Goal: Task Accomplishment & Management: Use online tool/utility

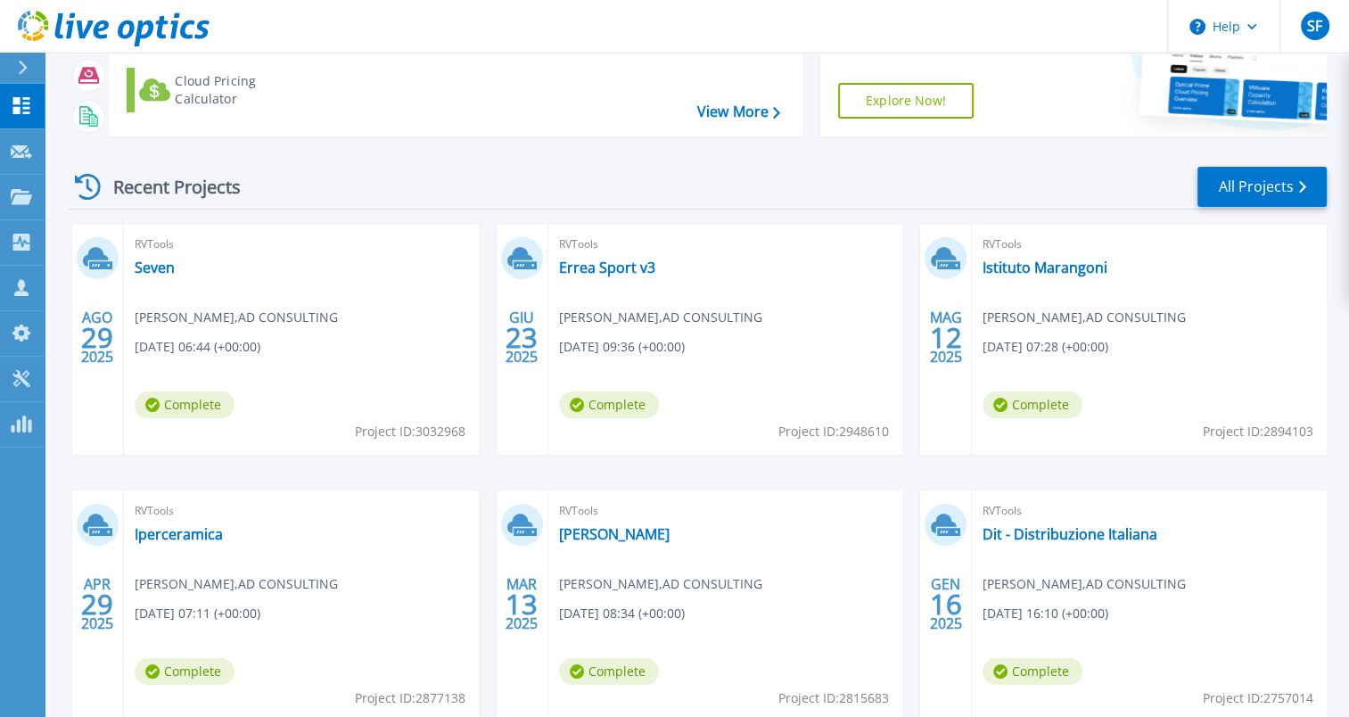
scroll to position [178, 0]
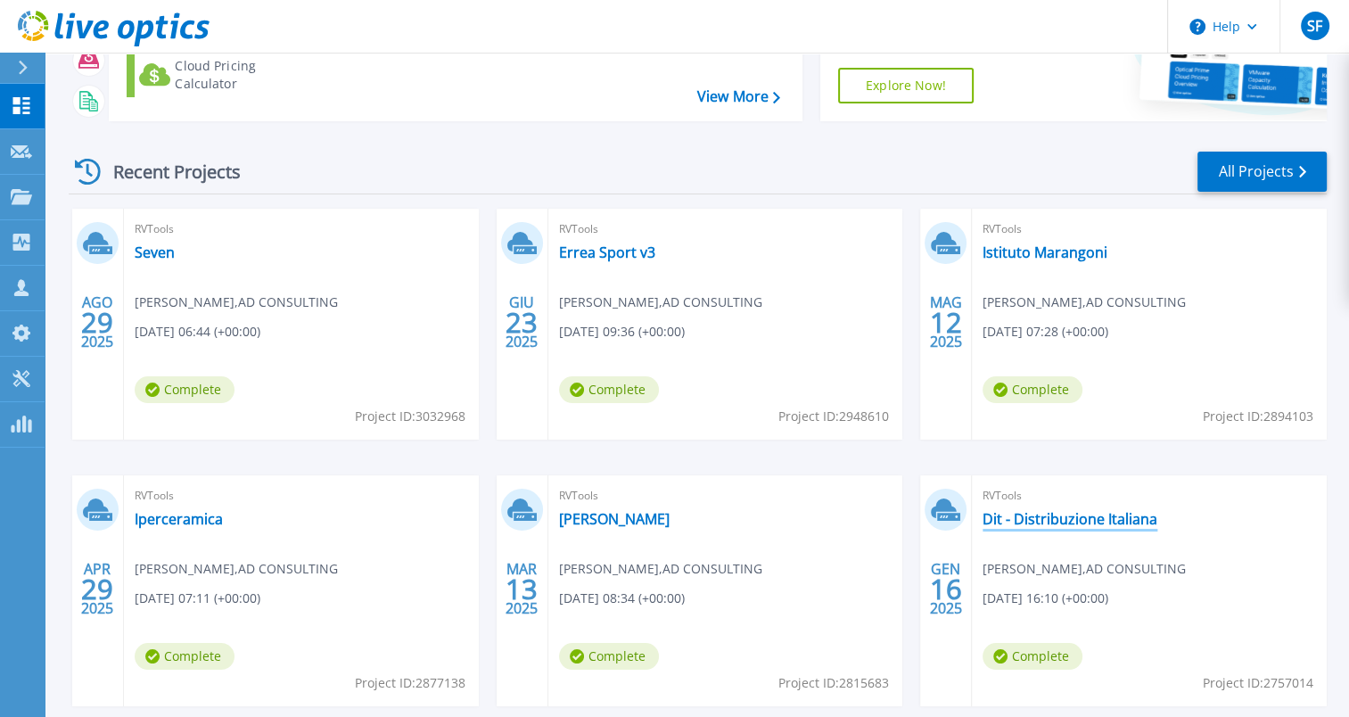
click at [1040, 515] on link "Dit - Distribuzione Italiana" at bounding box center [1070, 519] width 175 height 18
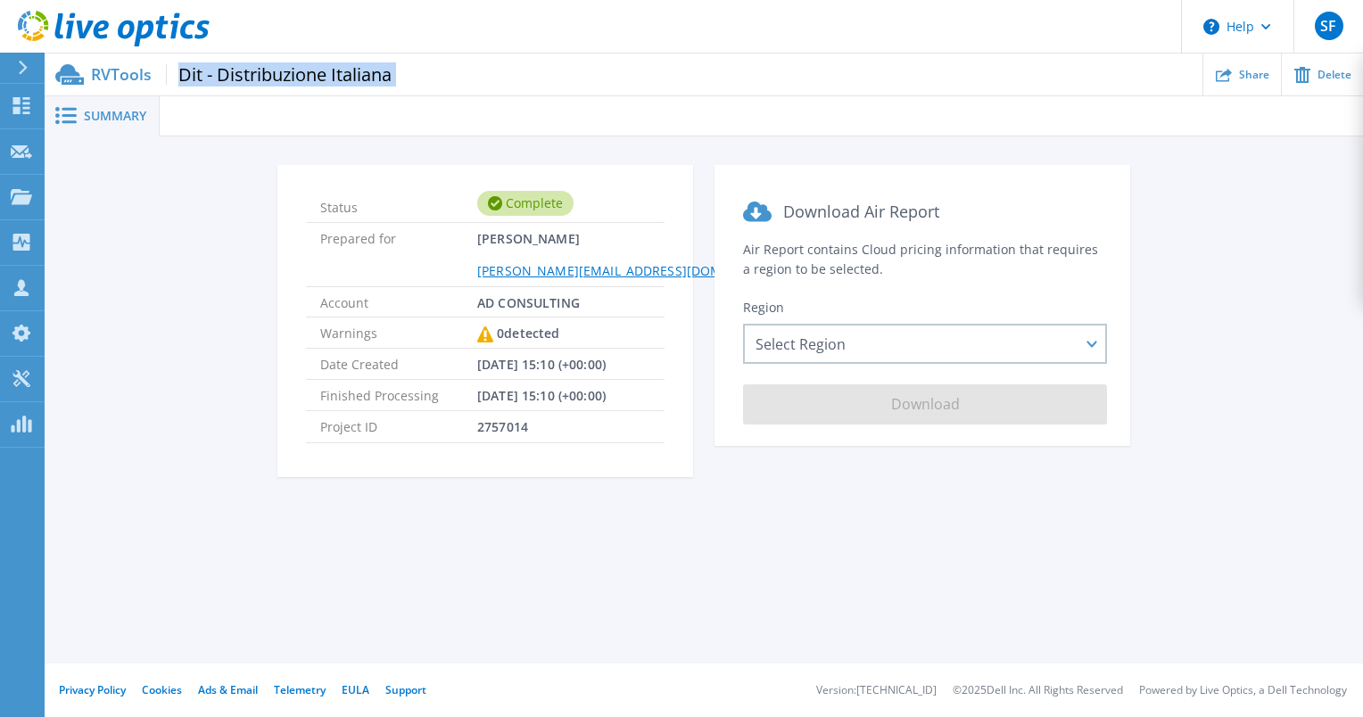
drag, startPoint x: 400, startPoint y: 76, endPoint x: 166, endPoint y: 62, distance: 234.9
click at [166, 62] on div "RVTools Dit - Distribuzione Italiana Share Delete" at bounding box center [704, 75] width 1318 height 42
copy div "Dit - Distribuzione Italiana"
click at [25, 103] on icon at bounding box center [21, 105] width 17 height 17
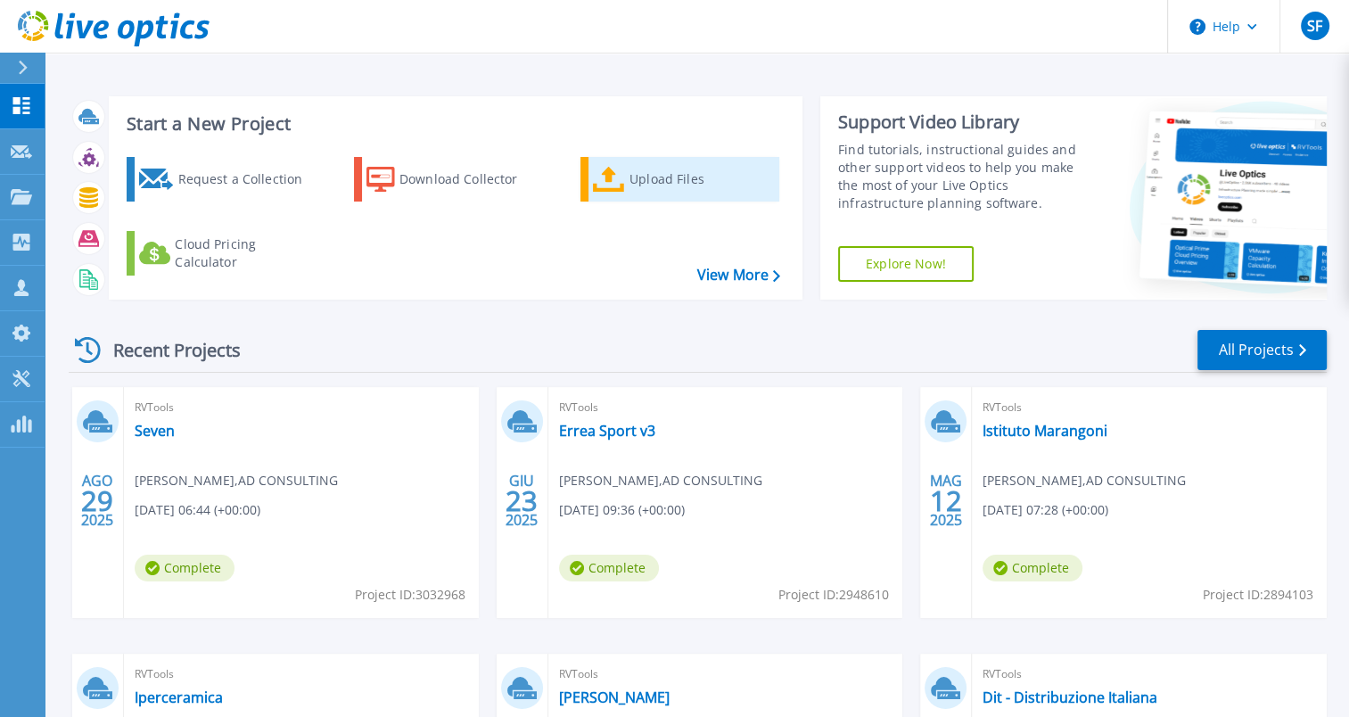
click at [632, 179] on div "Upload Files" at bounding box center [701, 179] width 143 height 36
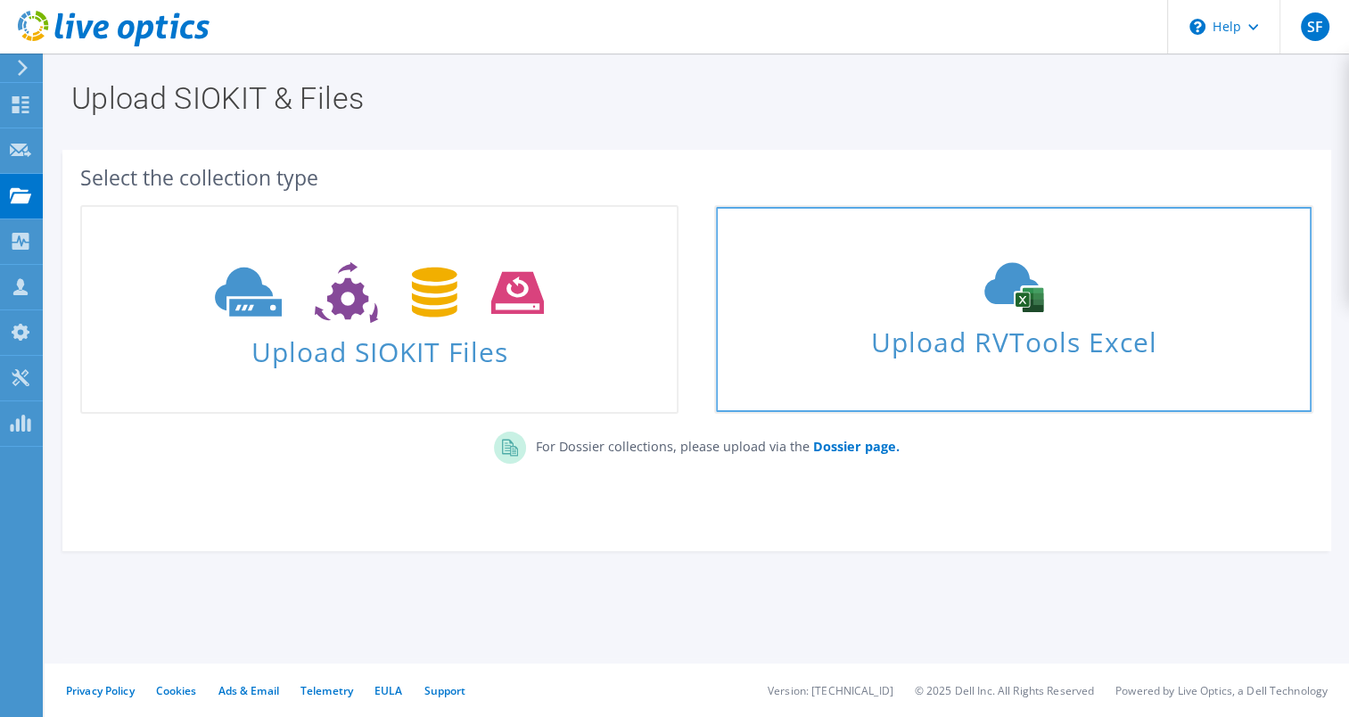
click at [992, 300] on use at bounding box center [1014, 288] width 59 height 50
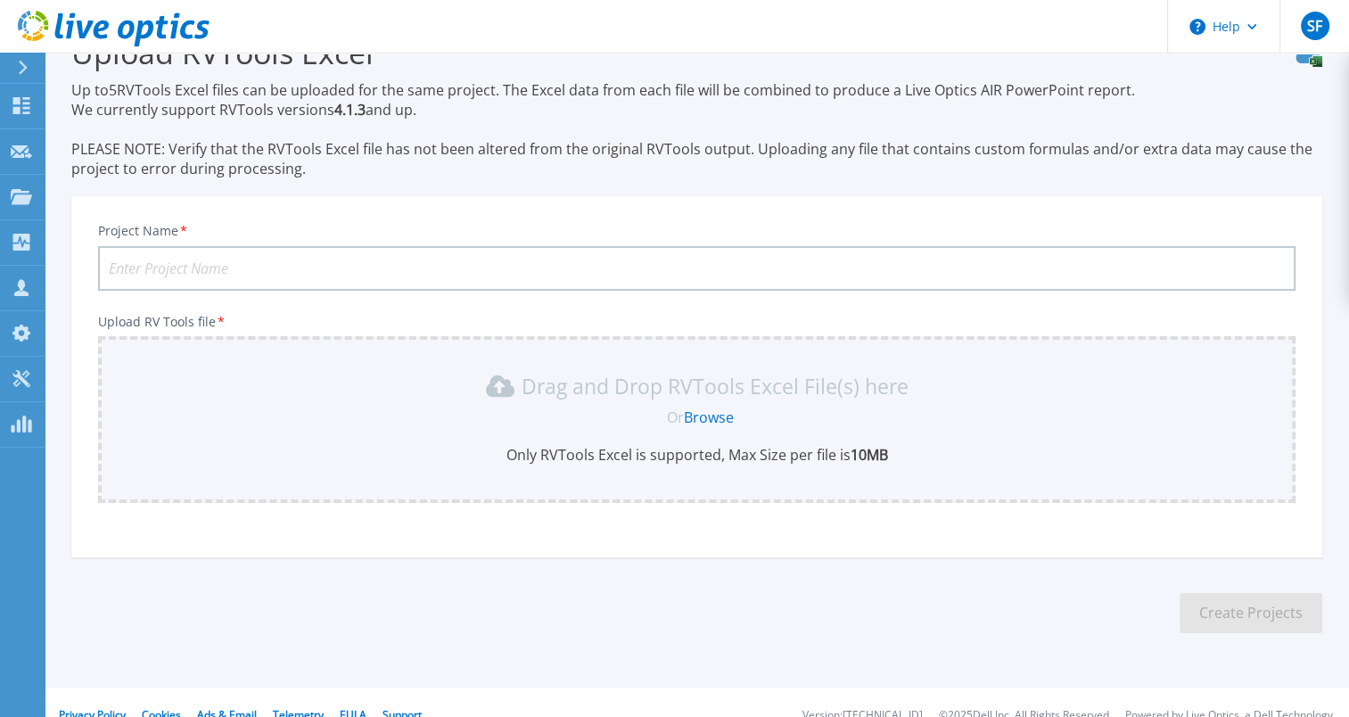
scroll to position [70, 0]
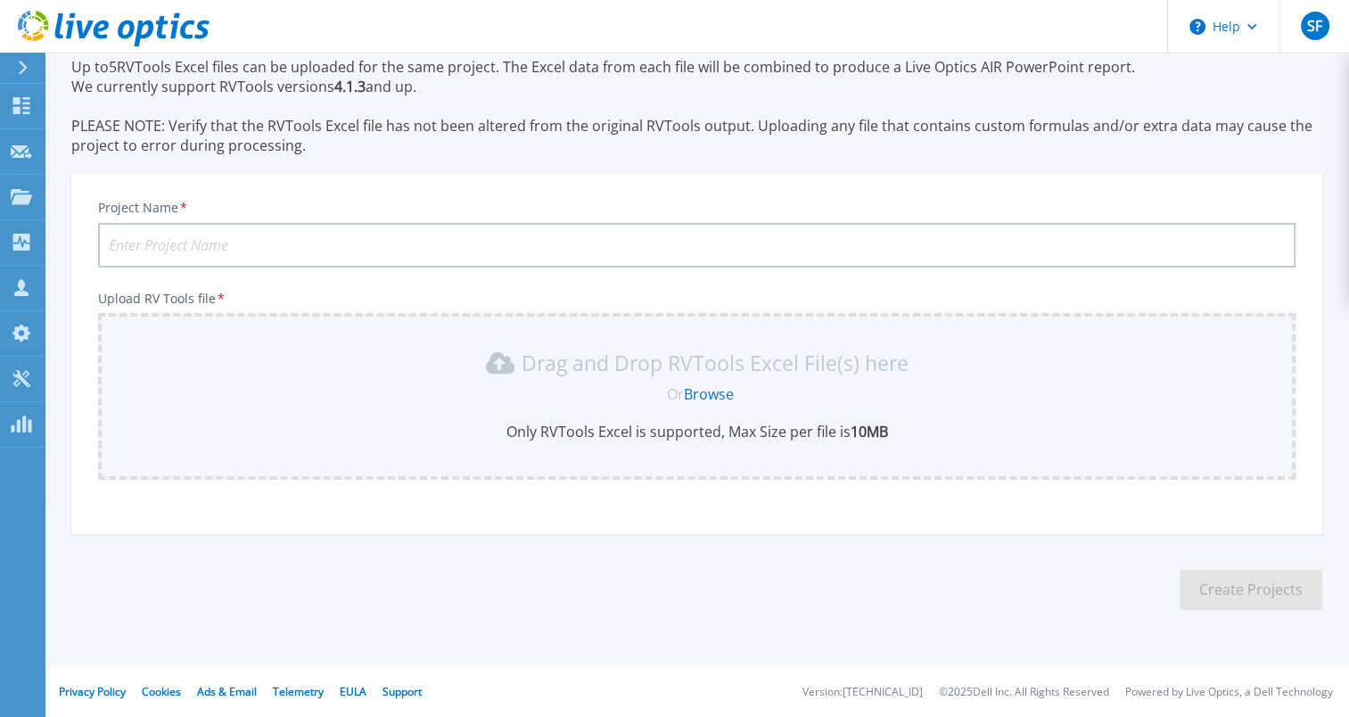
click at [439, 239] on input "Project Name *" at bounding box center [697, 245] width 1198 height 45
paste input "Dit - Distribuzione Italiana"
type input "Dit - Distribuzione Italiana V2"
click at [720, 390] on link "Browse" at bounding box center [709, 394] width 50 height 20
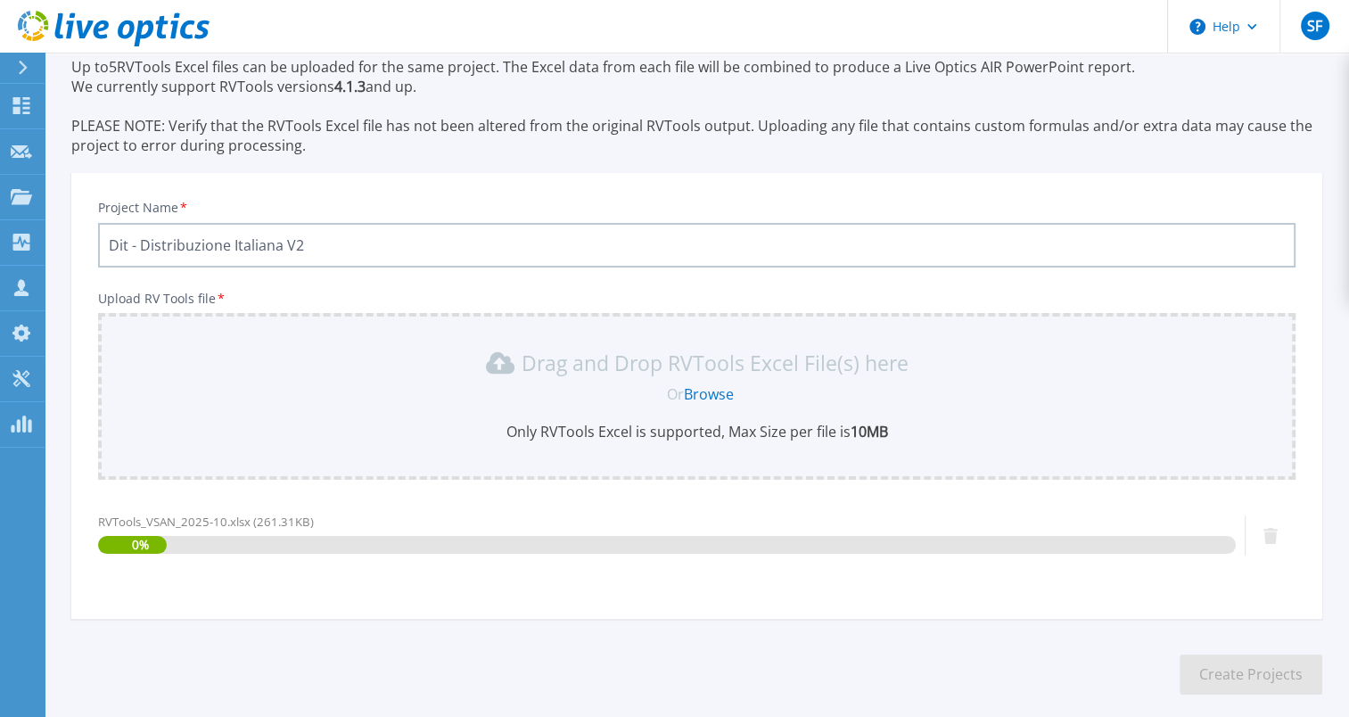
scroll to position [155, 0]
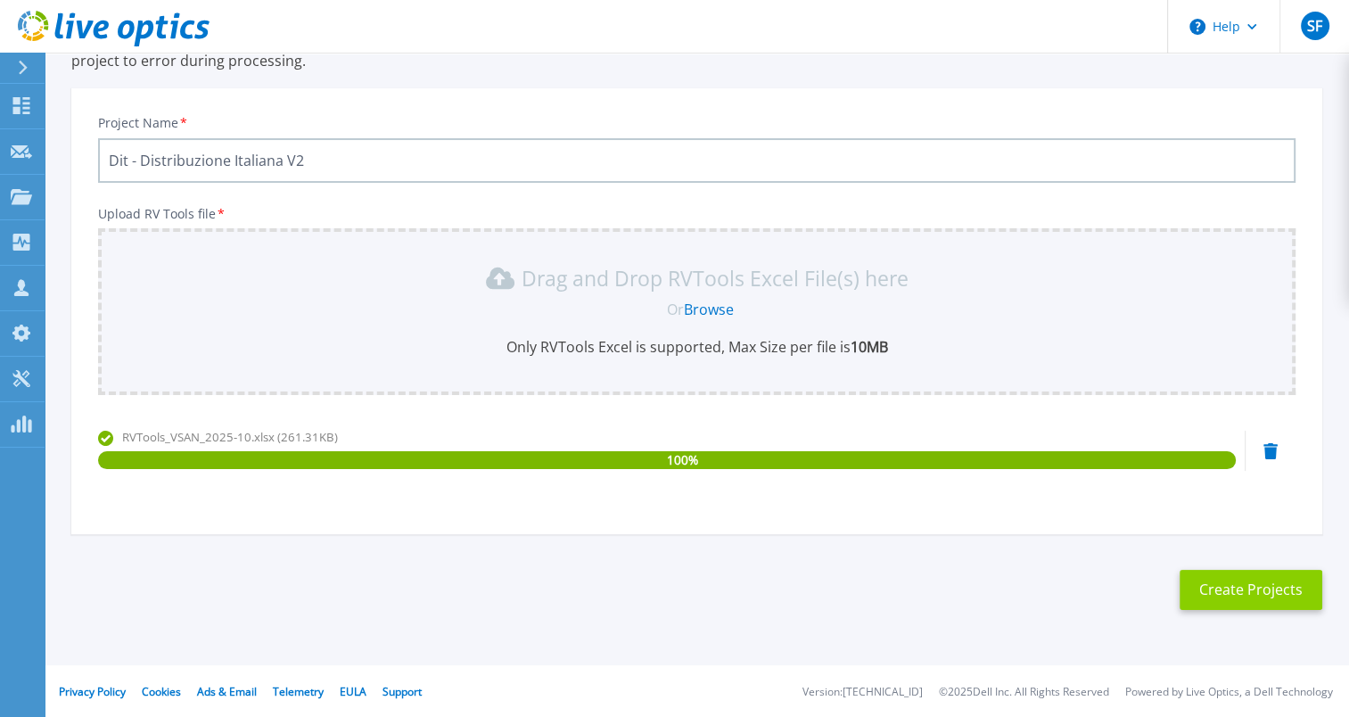
click at [1235, 587] on button "Create Projects" at bounding box center [1251, 590] width 143 height 40
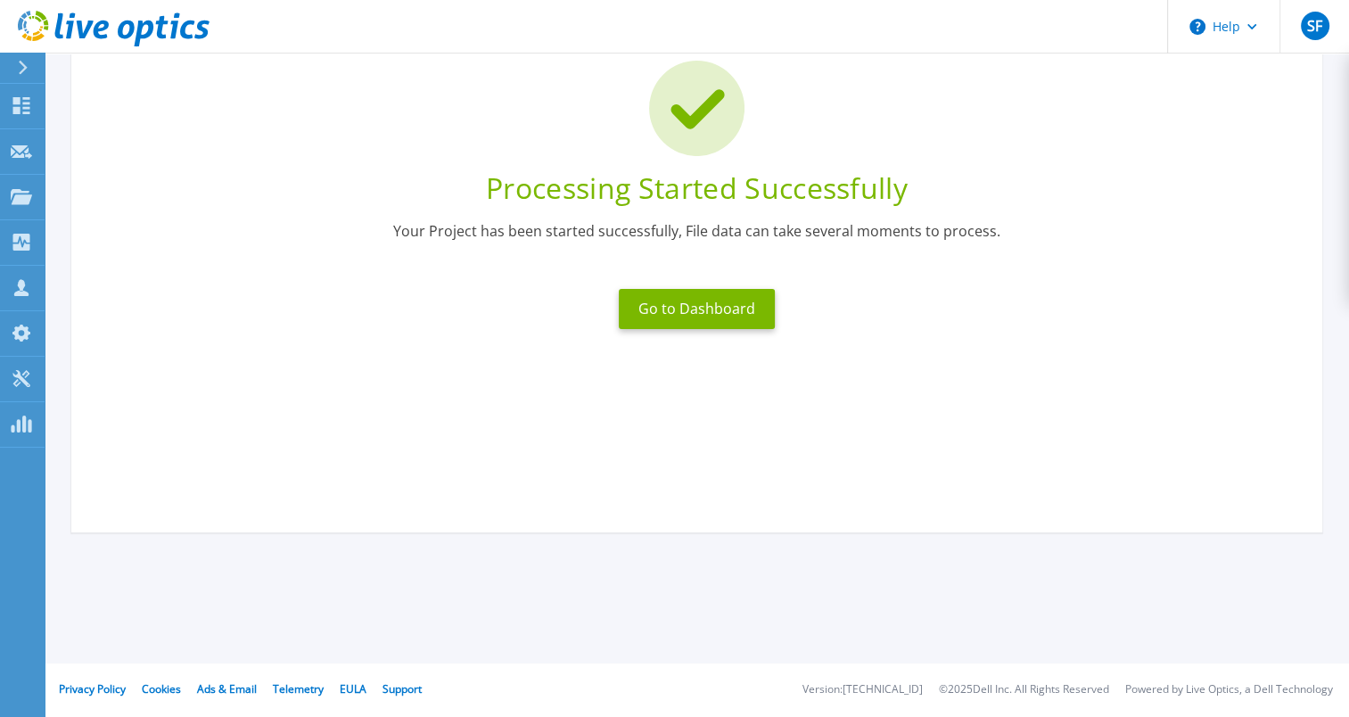
scroll to position [129, 0]
click at [724, 317] on button "Go to Dashboard" at bounding box center [697, 310] width 156 height 40
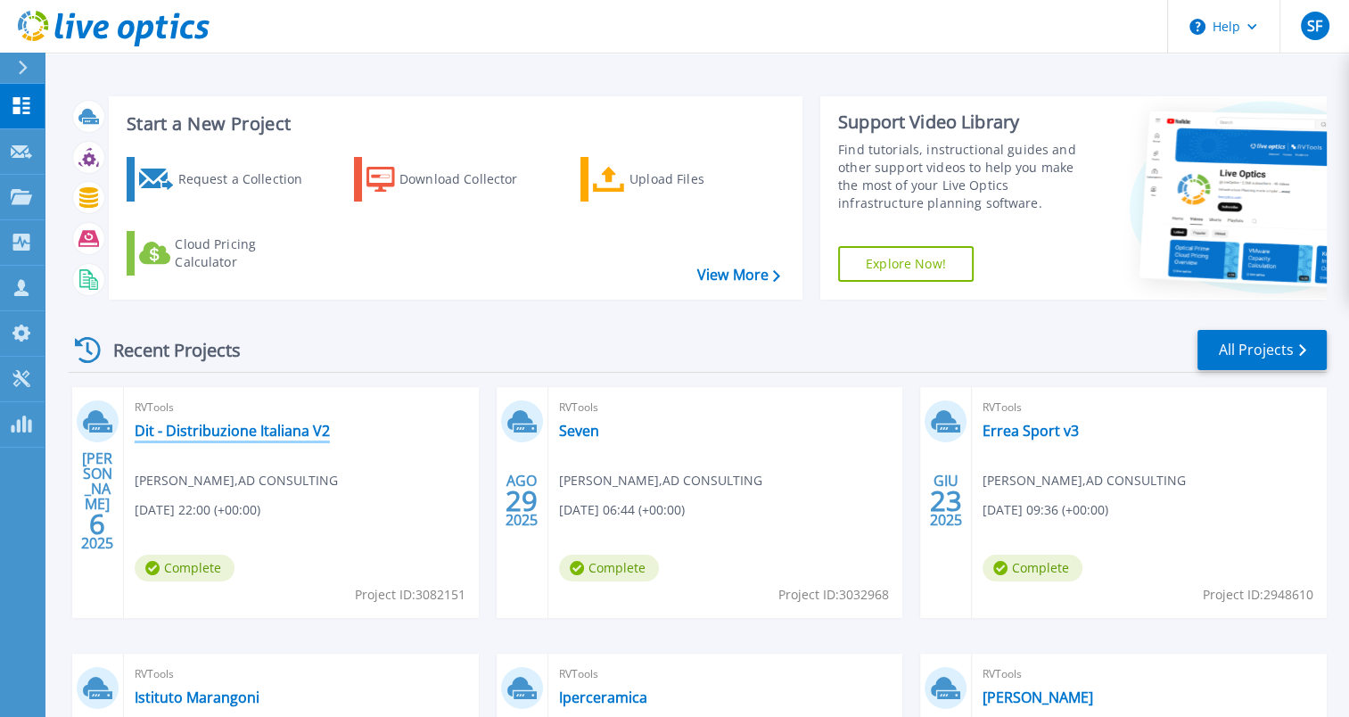
click at [264, 432] on link "Dit - Distribuzione Italiana V2" at bounding box center [232, 431] width 195 height 18
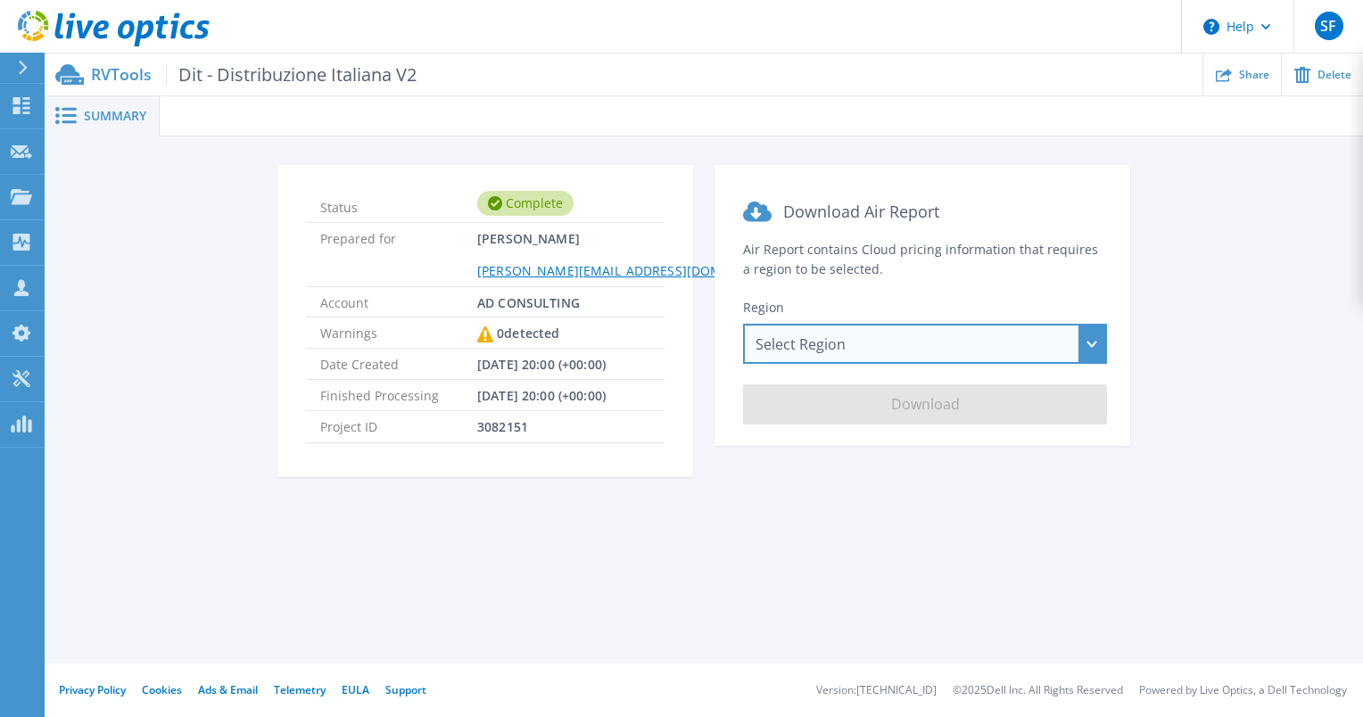
click at [875, 353] on div "Select Region [GEOGRAPHIC_DATA] ([GEOGRAPHIC_DATA]) [GEOGRAPHIC_DATA] ([GEOGRAP…" at bounding box center [925, 344] width 364 height 40
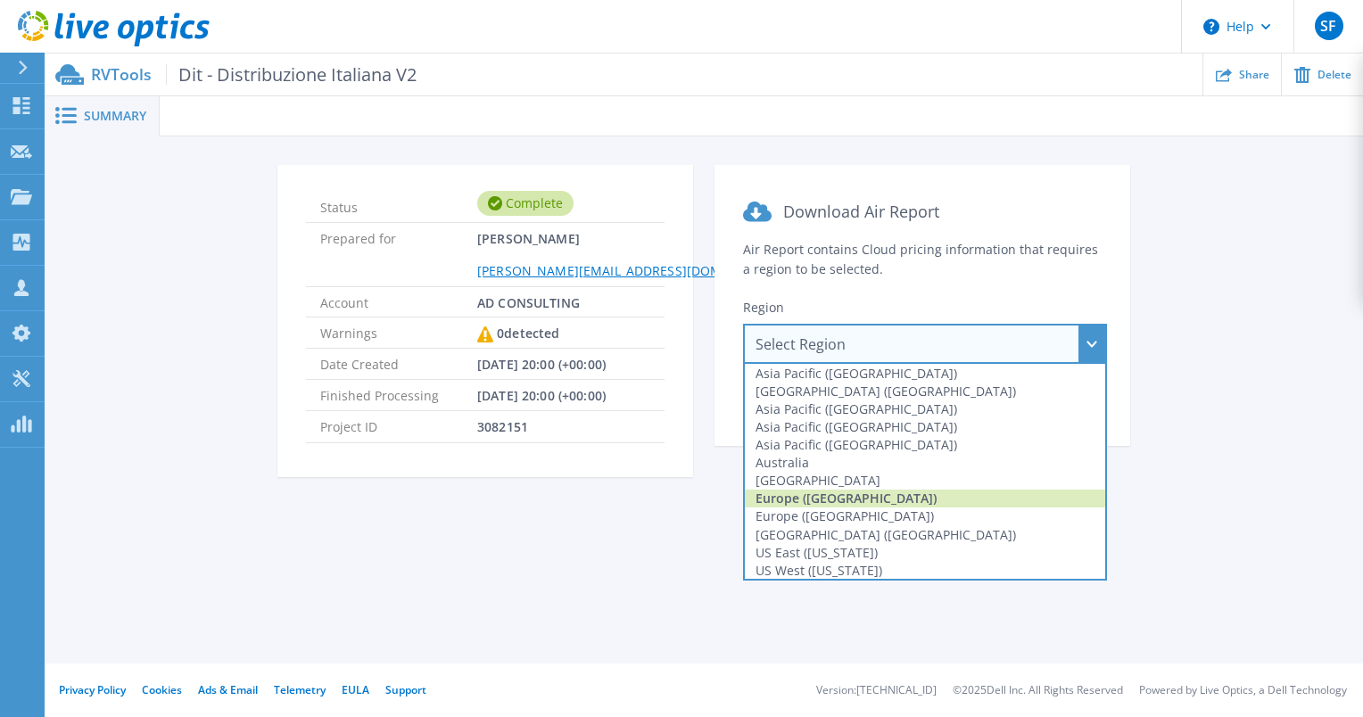
click at [845, 499] on div "Europe ([GEOGRAPHIC_DATA])" at bounding box center [925, 499] width 360 height 18
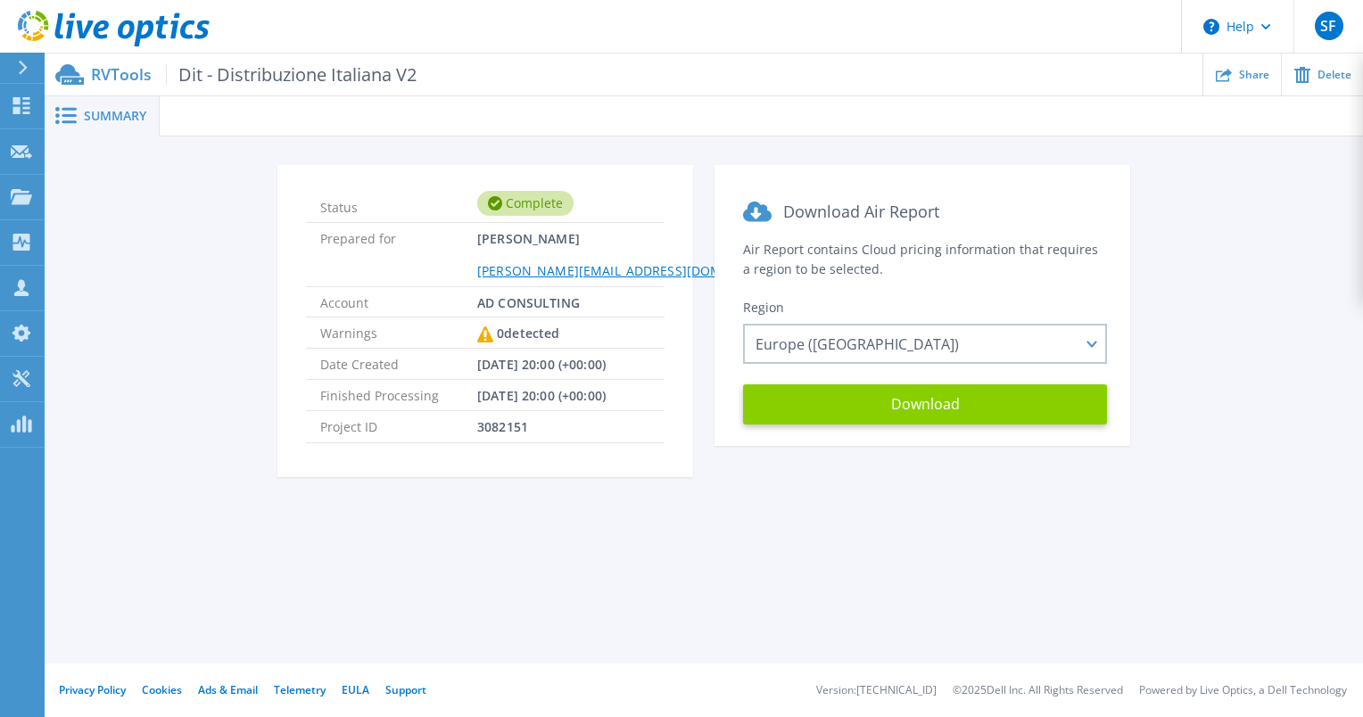
click at [900, 401] on button "Download" at bounding box center [925, 404] width 364 height 40
